Goal: Navigation & Orientation: Find specific page/section

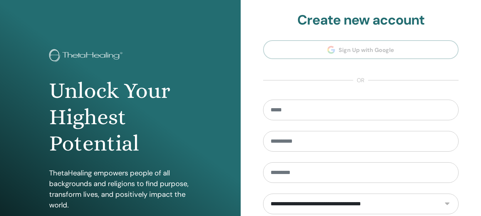
click at [358, 52] on section "**********" at bounding box center [361, 161] width 196 height 298
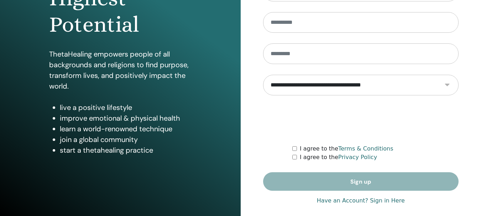
scroll to position [126, 0]
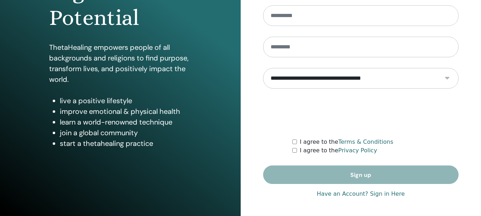
click at [394, 195] on link "Have an Account? Sign in Here" at bounding box center [361, 194] width 88 height 9
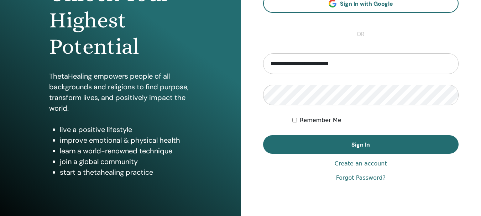
scroll to position [107, 0]
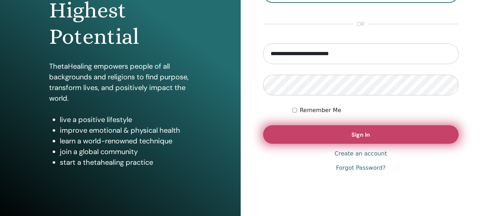
click at [358, 135] on span "Sign In" at bounding box center [361, 134] width 19 height 7
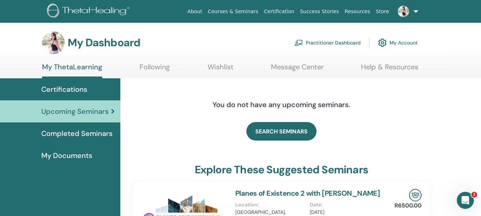
click at [68, 90] on span "Certifications" at bounding box center [64, 89] width 46 height 11
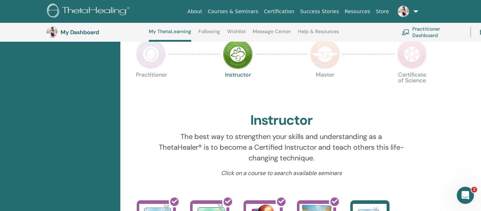
scroll to position [126, 0]
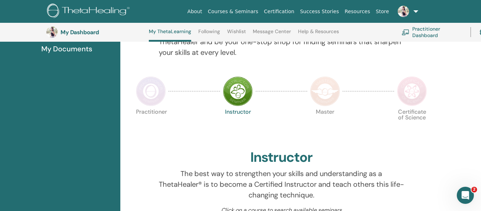
click at [143, 86] on img at bounding box center [151, 91] width 30 height 30
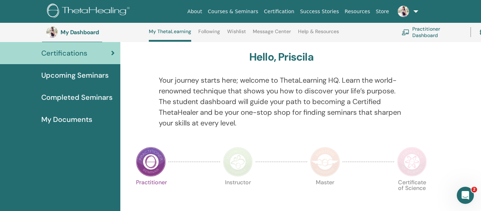
scroll to position [54, 0]
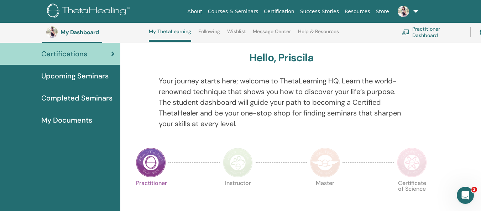
click at [64, 119] on span "My Documents" at bounding box center [66, 120] width 51 height 11
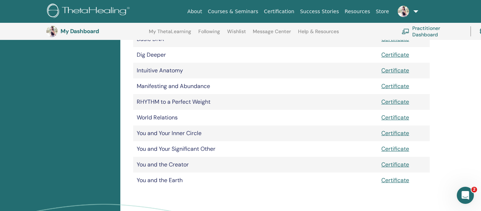
scroll to position [88, 0]
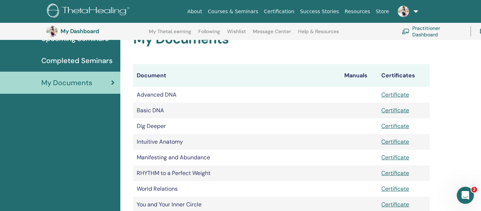
click at [92, 58] on span "Completed Seminars" at bounding box center [76, 60] width 71 height 11
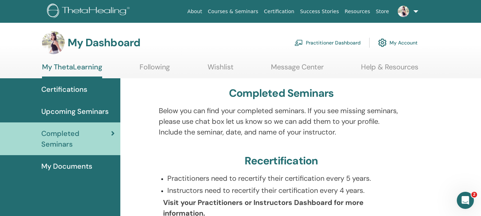
click at [149, 64] on link "Following" at bounding box center [155, 70] width 30 height 14
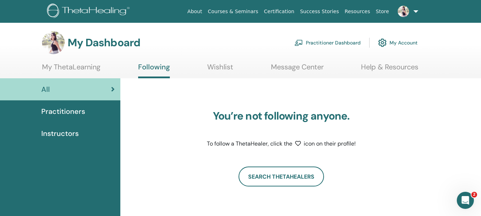
click at [226, 67] on link "Wishlist" at bounding box center [220, 70] width 26 height 14
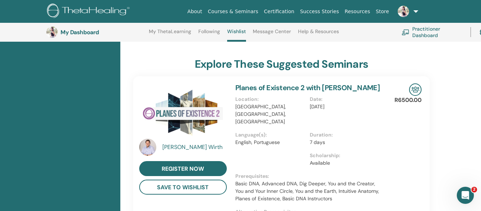
scroll to position [161, 0]
